Goal: Navigation & Orientation: Understand site structure

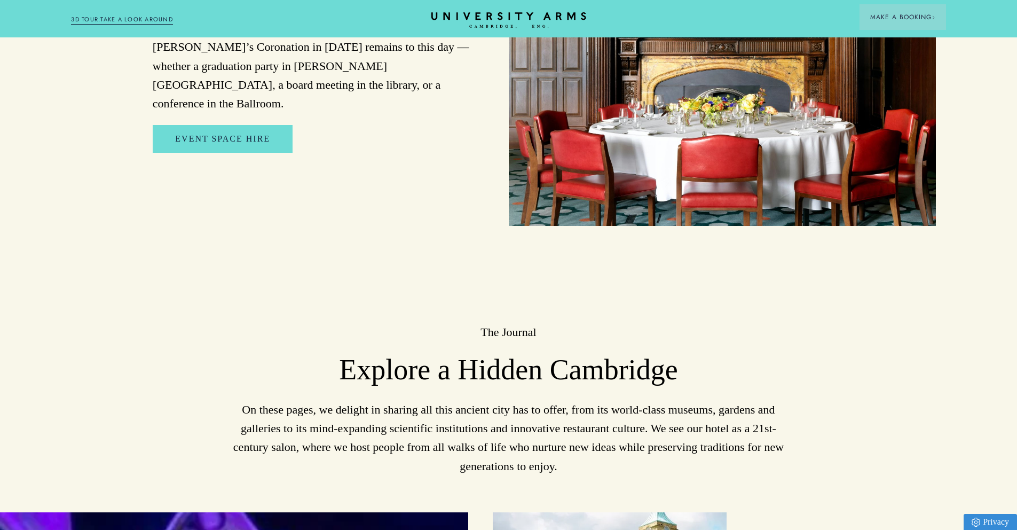
scroll to position [3294, 0]
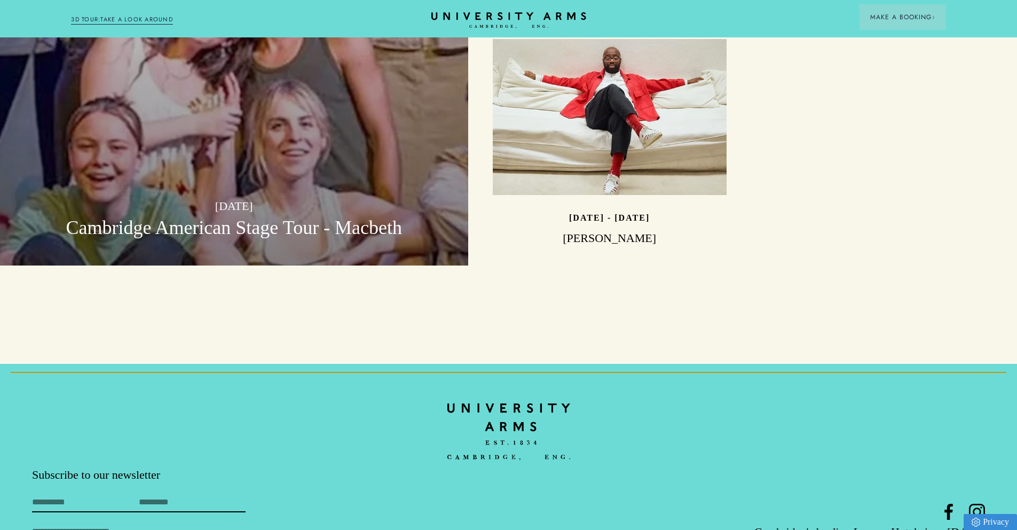
drag, startPoint x: 615, startPoint y: 414, endPoint x: 523, endPoint y: 361, distance: 105.5
click at [556, 396] on div at bounding box center [508, 431] width 953 height 71
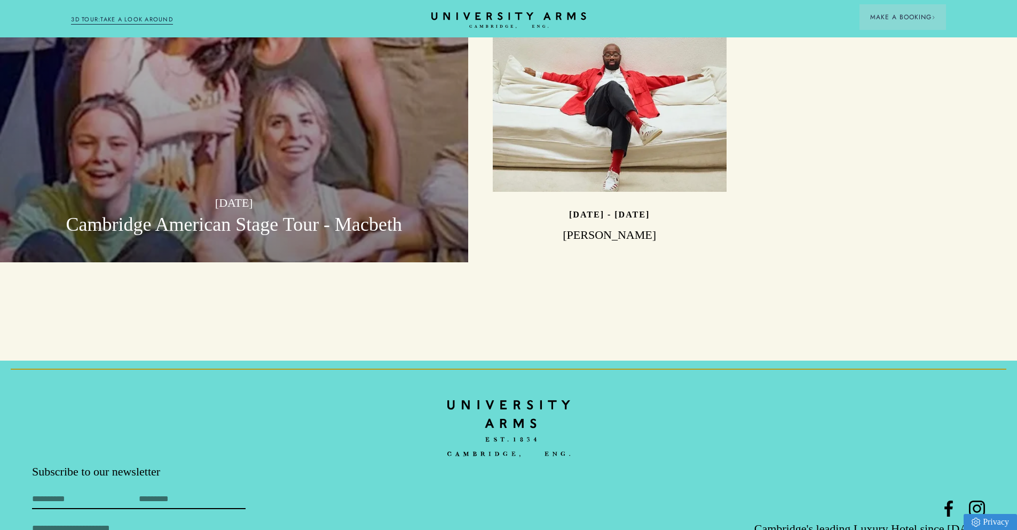
scroll to position [3379, 0]
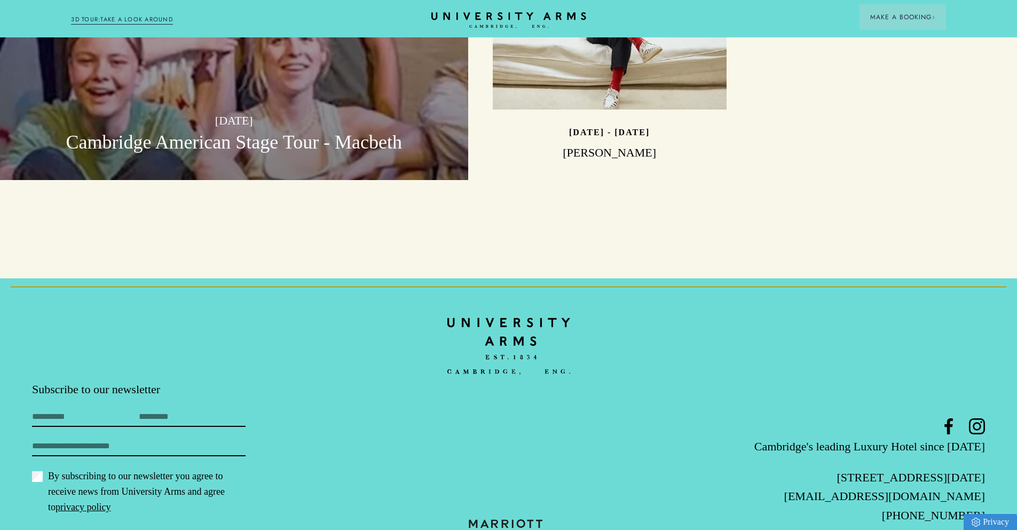
drag, startPoint x: 454, startPoint y: 351, endPoint x: 688, endPoint y: 514, distance: 285.3
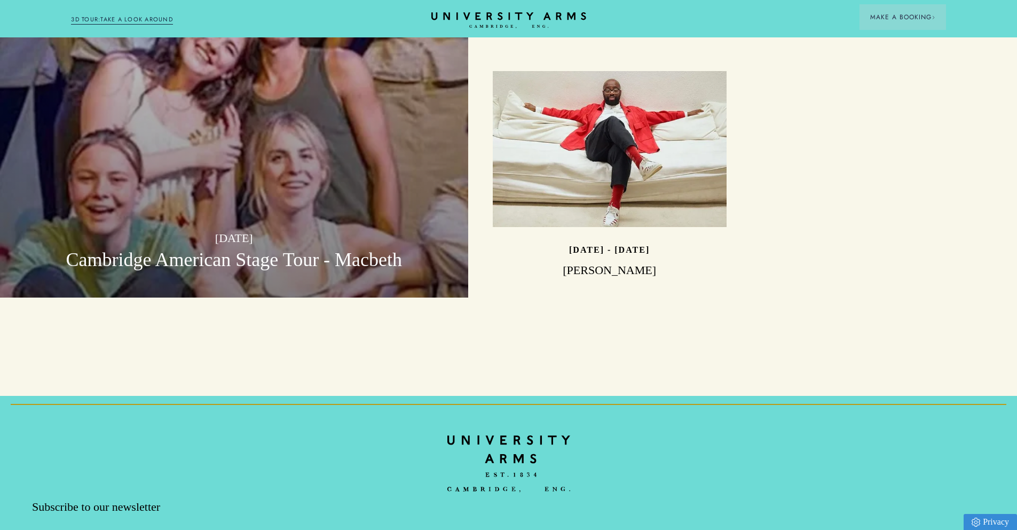
scroll to position [3379, 0]
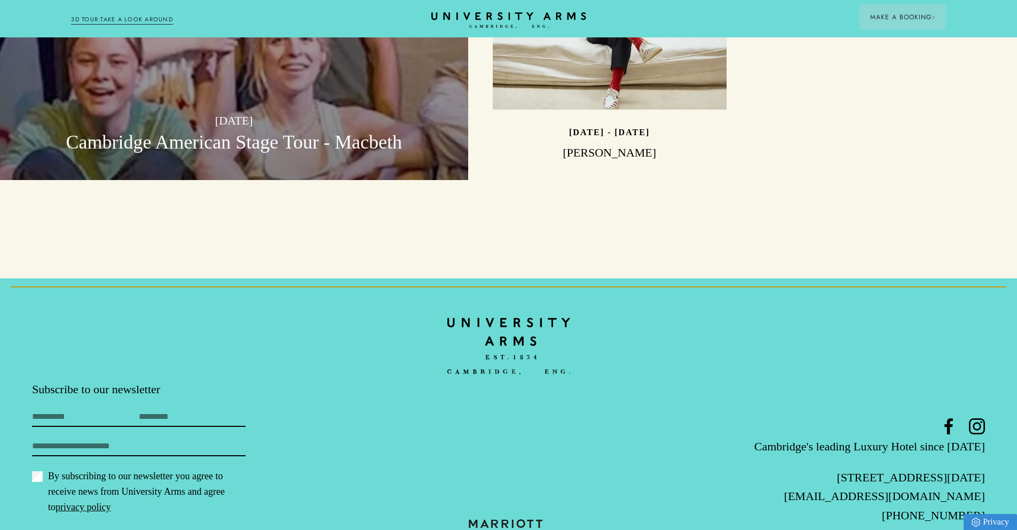
click at [513, 519] on img at bounding box center [508, 534] width 107 height 30
drag, startPoint x: 463, startPoint y: 462, endPoint x: 535, endPoint y: 492, distance: 78.0
click at [534, 493] on footer "Subscribe to our newsletter First Name Last Name Email By subscribing to our ne…" at bounding box center [508, 429] width 1017 height 303
click at [536, 519] on img at bounding box center [508, 534] width 107 height 30
click at [533, 519] on img at bounding box center [508, 534] width 107 height 30
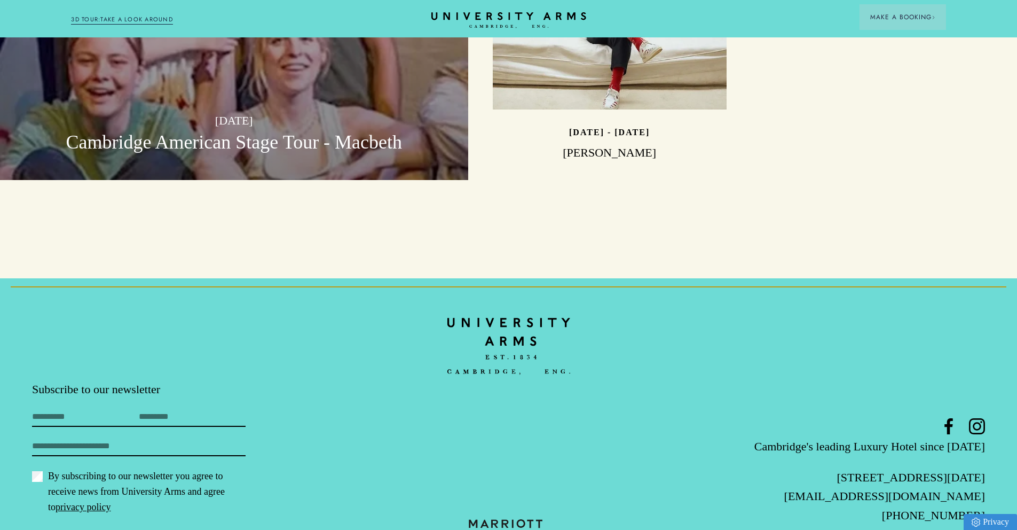
click at [533, 519] on img at bounding box center [508, 534] width 107 height 30
